Goal: Task Accomplishment & Management: Use online tool/utility

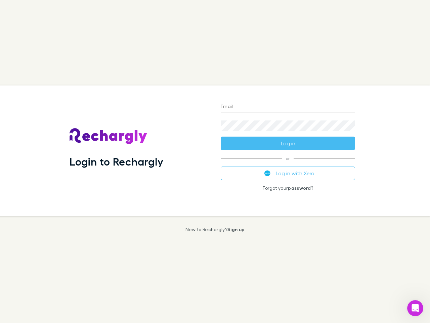
click at [215, 161] on div "Login to Rechargly" at bounding box center [139, 150] width 151 height 130
click at [288, 107] on input "Email" at bounding box center [288, 107] width 135 height 11
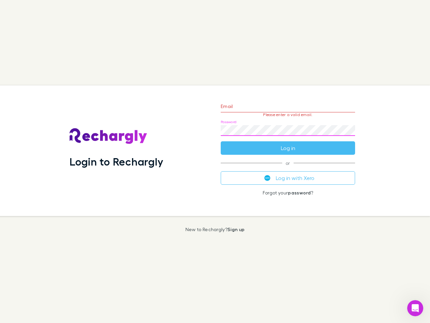
click at [288, 143] on form "Email Please enter a valid email. Password Log in" at bounding box center [288, 125] width 135 height 59
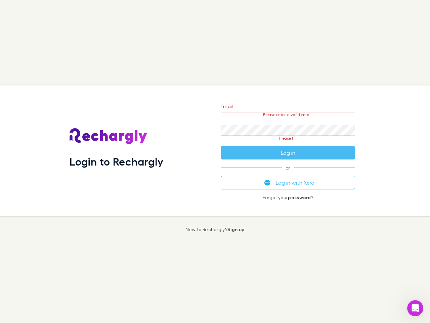
click at [288, 173] on div "Email Please enter a valid email. Password Please fill Log in or Log in with Xe…" at bounding box center [288, 150] width 145 height 130
click at [416, 308] on icon "Open Intercom Messenger" at bounding box center [415, 308] width 11 height 11
